Goal: Task Accomplishment & Management: Manage account settings

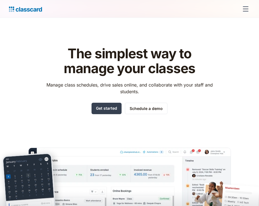
click at [230, 1] on div "Features Resources Blog The latest industry news, updates and info. Customer st…" at bounding box center [129, 9] width 259 height 18
click at [247, 11] on div "menu" at bounding box center [246, 11] width 6 height 1
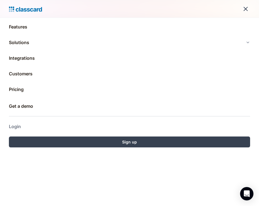
click at [20, 126] on link "Login" at bounding box center [130, 126] width 242 height 13
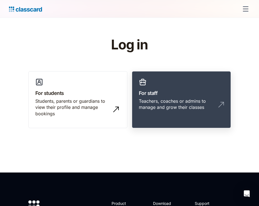
click at [170, 99] on div "Teachers, coaches or admins to manage and grow their classes" at bounding box center [176, 104] width 74 height 13
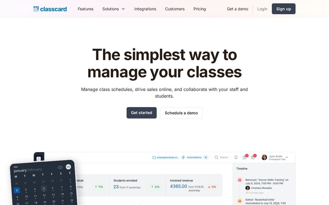
click at [259, 9] on link "Login" at bounding box center [262, 9] width 19 height 13
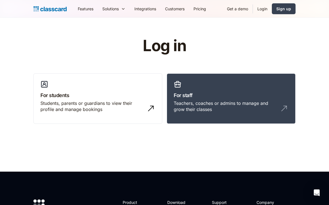
click at [37, 70] on div "Log in For students Students, parents or guardians to view their profile and ma…" at bounding box center [164, 82] width 262 height 91
click at [26, 70] on header "Log in For students Students, parents or guardians to view their profile and ma…" at bounding box center [164, 95] width 329 height 154
click at [30, 75] on header "Log in For students Students, parents or guardians to view their profile and ma…" at bounding box center [164, 95] width 329 height 154
click at [273, 9] on link "Sign up" at bounding box center [284, 8] width 24 height 11
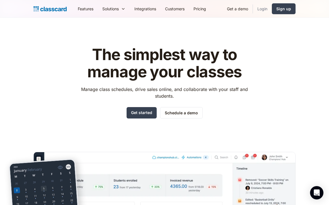
click at [259, 10] on link "Login" at bounding box center [262, 9] width 19 height 13
